Goal: Task Accomplishment & Management: Use online tool/utility

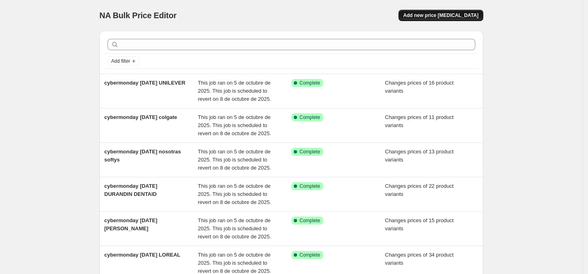
click at [448, 17] on span "Add new price [MEDICAL_DATA]" at bounding box center [441, 15] width 75 height 6
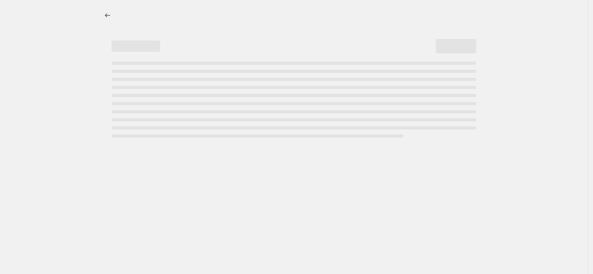
select select "percentage"
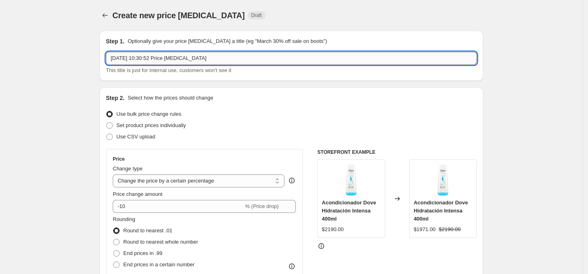
click at [216, 58] on input "[DATE] 10:30:52 Price [MEDICAL_DATA]" at bounding box center [291, 58] width 371 height 13
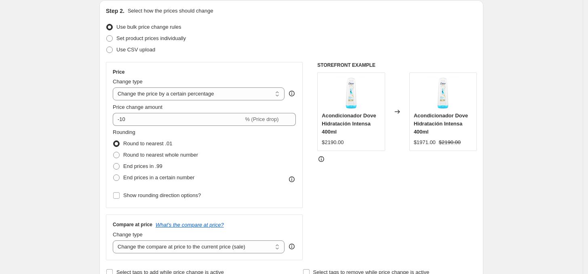
scroll to position [118, 0]
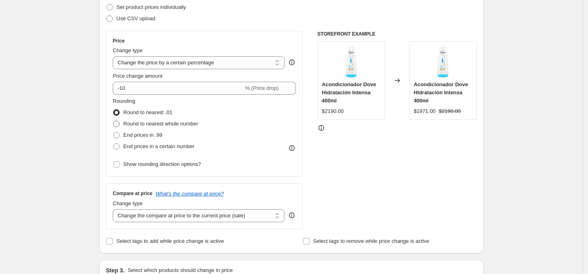
type input "colonias gellati"
click at [120, 123] on span at bounding box center [116, 124] width 6 height 6
click at [114, 121] on input "Round to nearest whole number" at bounding box center [113, 121] width 0 height 0
radio input "true"
click at [120, 144] on span at bounding box center [116, 146] width 6 height 6
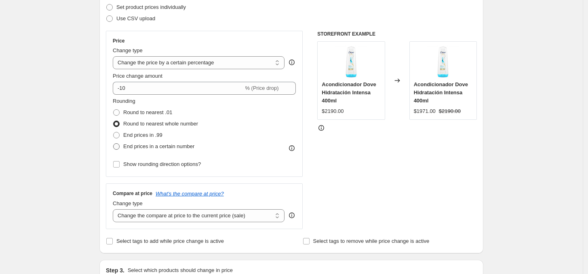
click at [114, 144] on input "End prices in a certain number" at bounding box center [113, 143] width 0 height 0
radio input "true"
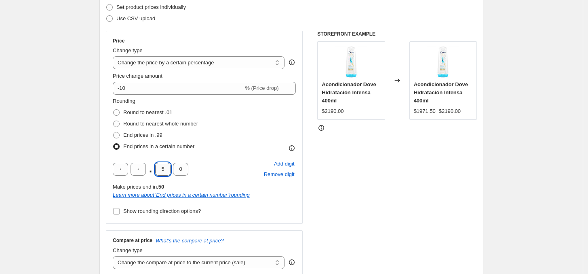
click at [167, 169] on input "5" at bounding box center [162, 169] width 15 height 13
type input "0"
click at [136, 166] on input "text" at bounding box center [138, 169] width 15 height 13
type input "0"
click at [362, 178] on div "STOREFRONT EXAMPLE Acondicionador Dove Hidratación Intensa 400ml $2190.00 Chang…" at bounding box center [397, 153] width 160 height 245
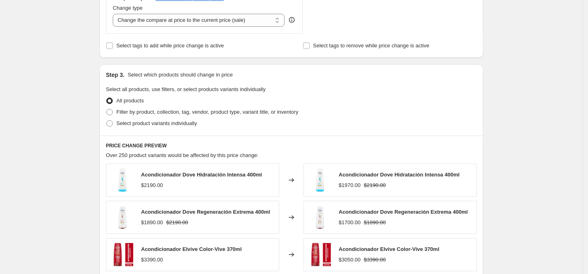
scroll to position [367, 0]
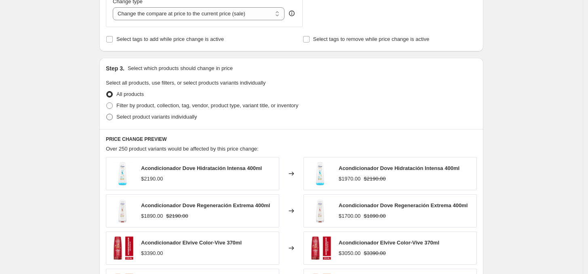
click at [113, 117] on span at bounding box center [109, 117] width 6 height 6
click at [107, 114] on input "Select product variants individually" at bounding box center [106, 114] width 0 height 0
radio input "true"
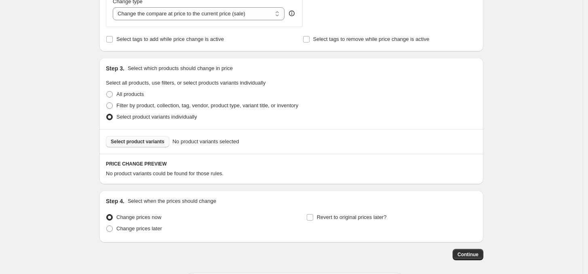
click at [140, 144] on span "Select product variants" at bounding box center [138, 141] width 54 height 6
click at [133, 145] on span "Select product variants" at bounding box center [138, 141] width 54 height 6
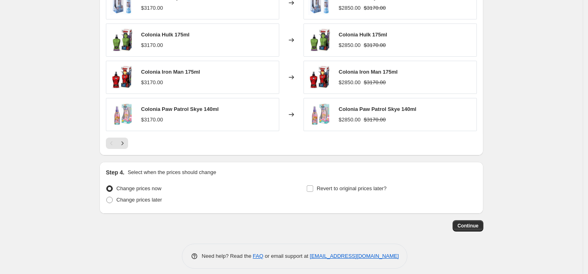
scroll to position [603, 0]
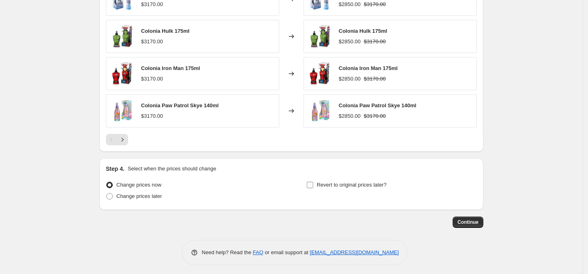
click at [313, 186] on input "Revert to original prices later?" at bounding box center [310, 185] width 6 height 6
checkbox input "true"
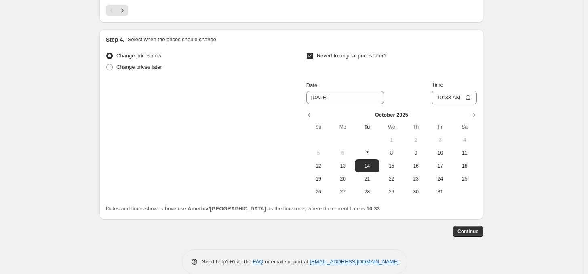
scroll to position [734, 0]
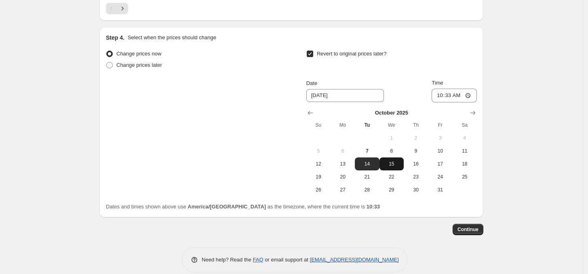
click at [395, 164] on span "15" at bounding box center [392, 164] width 18 height 6
type input "[DATE]"
click at [454, 95] on input "10:33" at bounding box center [454, 96] width 45 height 14
click at [461, 99] on input "23:33" at bounding box center [454, 96] width 45 height 14
type input "23:59"
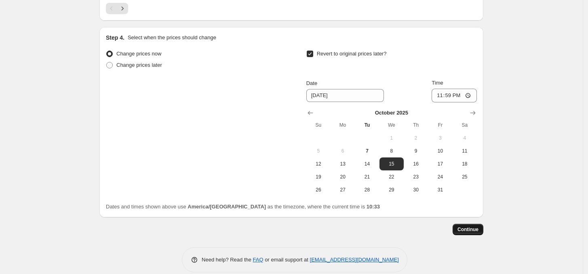
click at [473, 231] on span "Continue" at bounding box center [468, 229] width 21 height 6
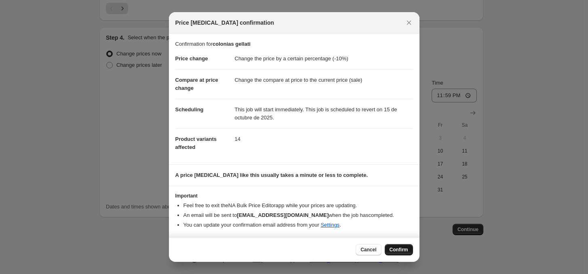
click at [394, 250] on span "Confirm" at bounding box center [399, 249] width 19 height 6
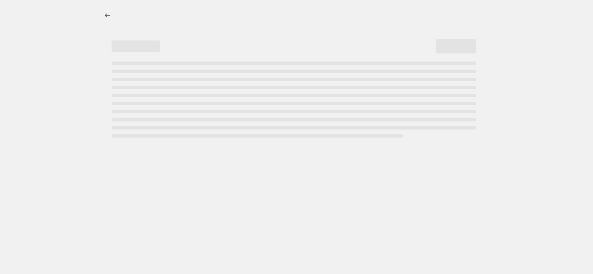
select select "percentage"
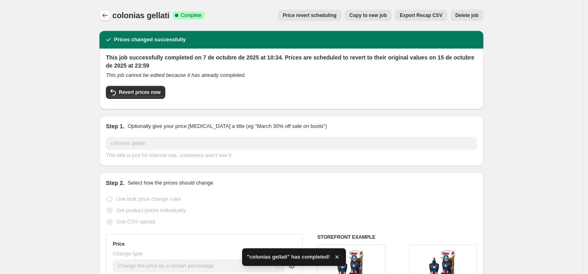
click at [109, 14] on icon "Price change jobs" at bounding box center [105, 15] width 8 height 8
